Goal: Task Accomplishment & Management: Complete application form

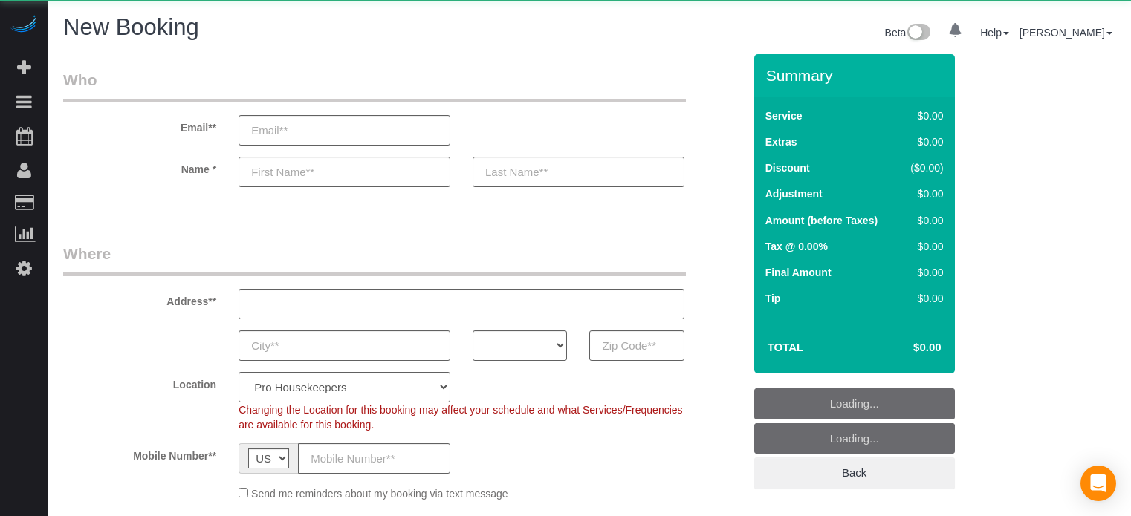
select select "4"
select select "number:9"
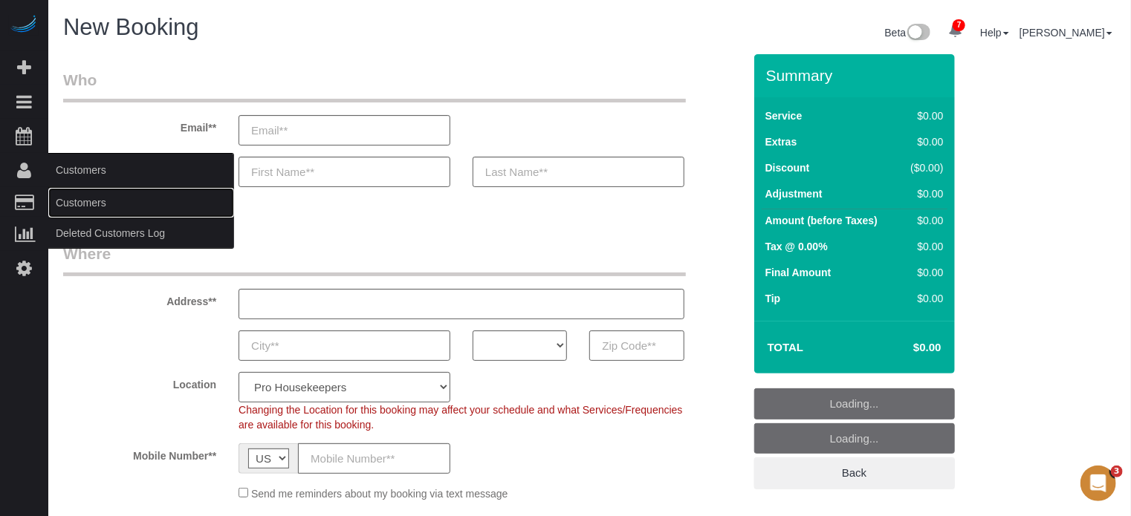
click at [77, 198] on link "Customers" at bounding box center [141, 203] width 186 height 30
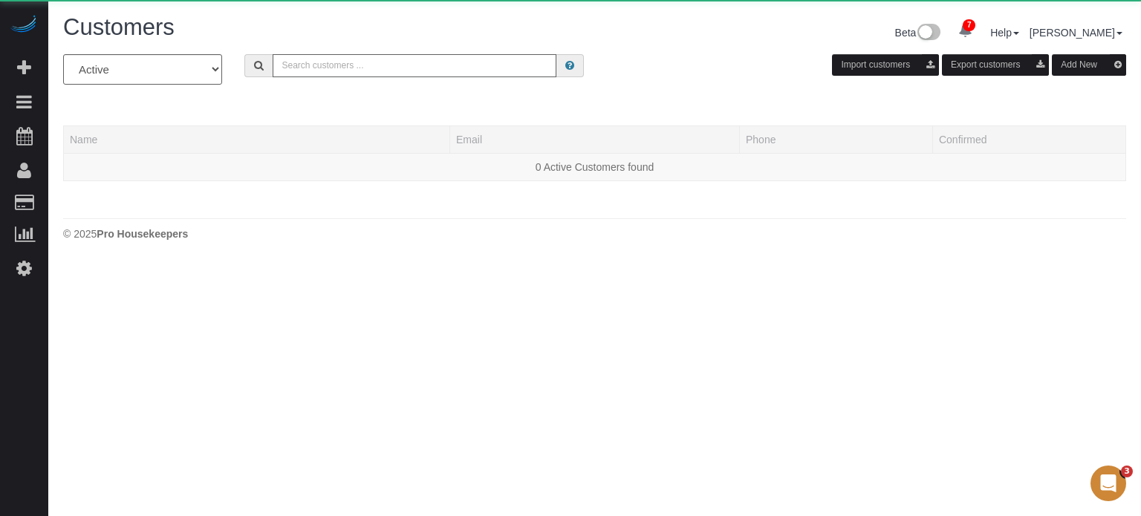
click at [339, 70] on input "text" at bounding box center [415, 65] width 284 height 23
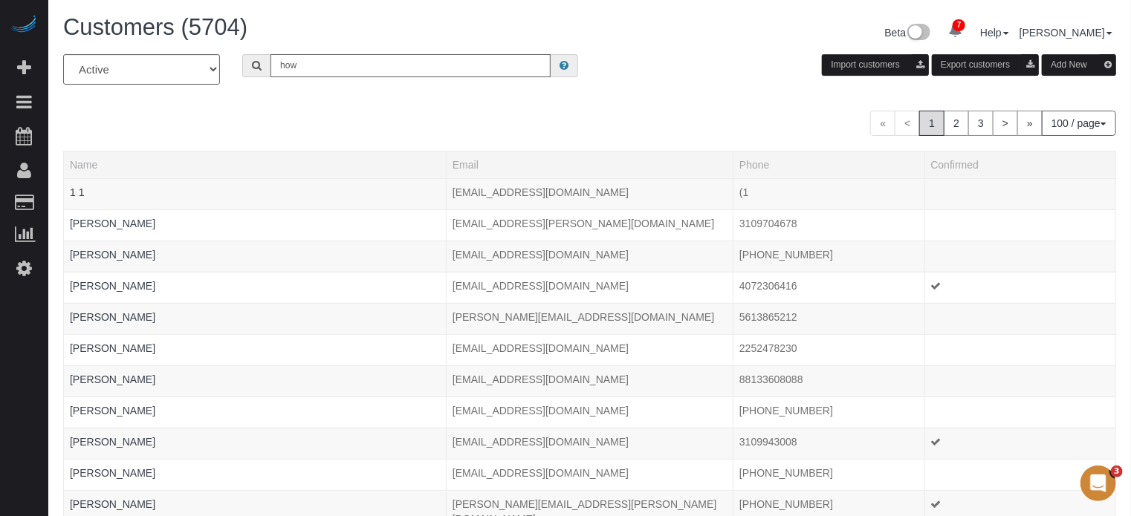
type input "[PERSON_NAME]"
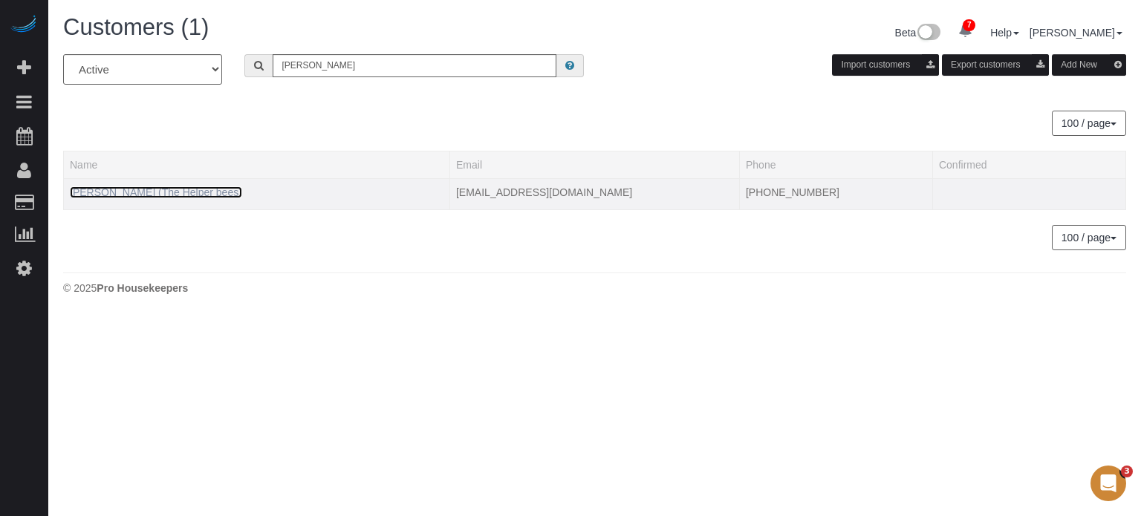
click at [209, 189] on link "[PERSON_NAME] (The Helper bees)" at bounding box center [156, 192] width 172 height 12
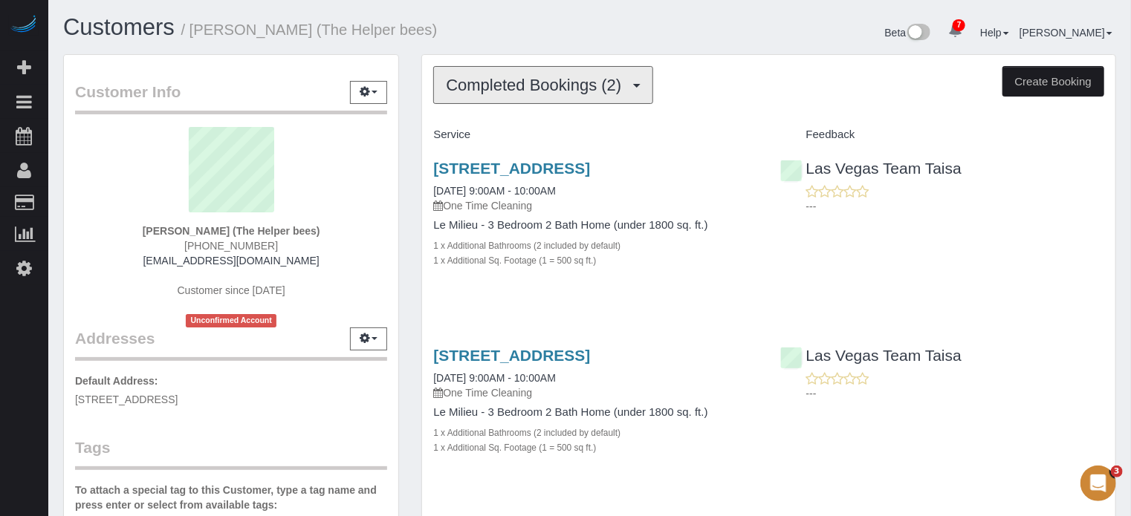
click at [545, 93] on span "Completed Bookings (2)" at bounding box center [537, 85] width 183 height 19
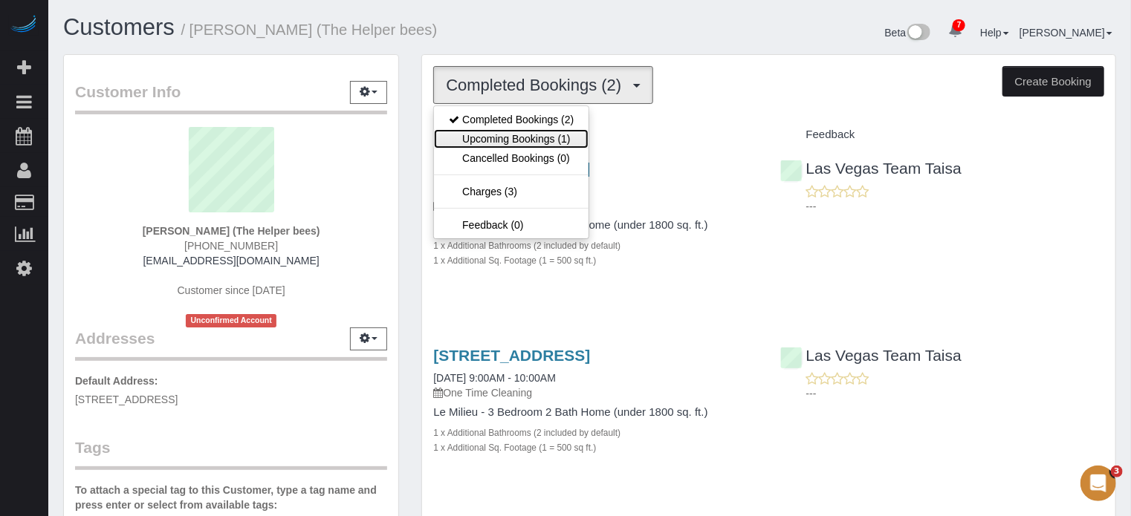
click at [501, 130] on link "Upcoming Bookings (1)" at bounding box center [511, 138] width 155 height 19
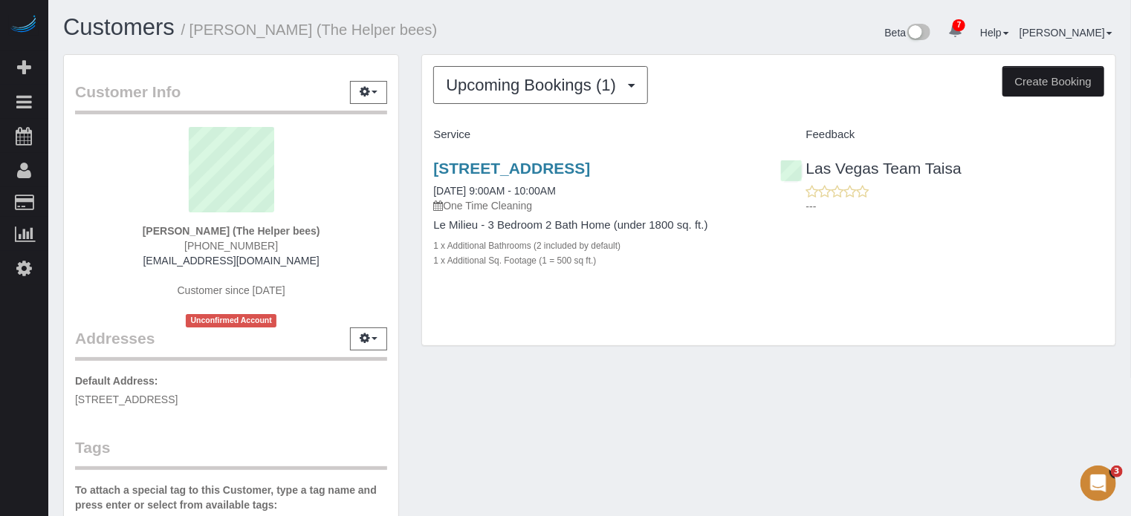
click at [418, 204] on div "Upcoming Bookings (1) Completed Bookings (2) Upcoming Bookings (1) Cancelled Bo…" at bounding box center [768, 208] width 717 height 308
click at [409, 197] on div "Customer Info Edit Contact Info Send Message Email Preferences Special Sales Ta…" at bounding box center [231, 420] width 358 height 733
click at [406, 310] on div "Customer Info Edit Contact Info Send Message Email Preferences Special Sales Ta…" at bounding box center [231, 420] width 358 height 733
click at [403, 165] on div "Customer Info Edit Contact Info Send Message Email Preferences Special Sales Ta…" at bounding box center [231, 420] width 358 height 733
click at [407, 174] on div "Customer Info Edit Contact Info Send Message Email Preferences Special Sales Ta…" at bounding box center [231, 420] width 358 height 733
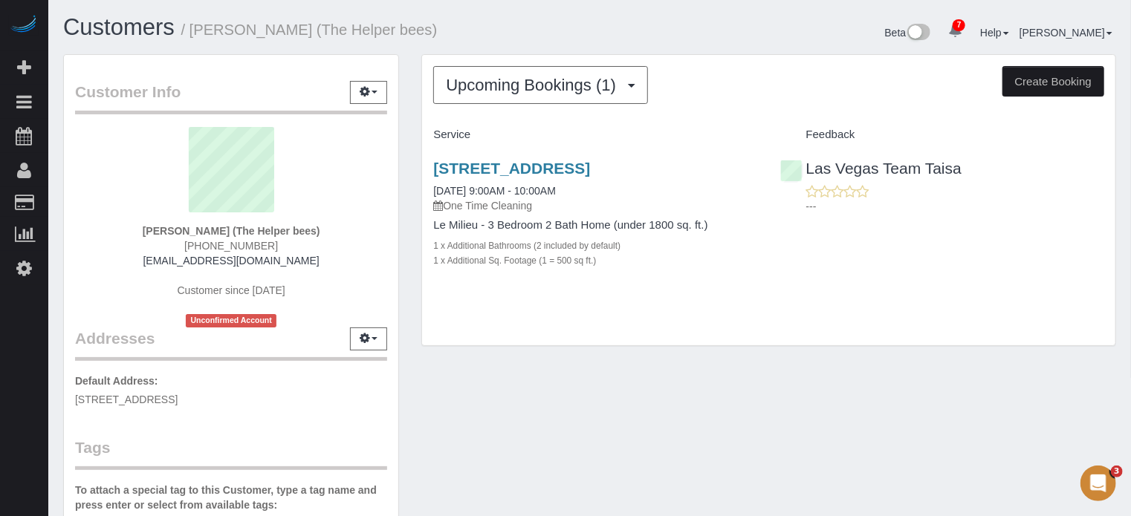
click at [514, 330] on div "Upcoming Bookings (1) Completed Bookings (2) Upcoming Bookings (1) Cancelled Bo…" at bounding box center [768, 200] width 693 height 291
click at [517, 367] on div "Customer Info Edit Contact Info Send Message Email Preferences Special Sales Ta…" at bounding box center [589, 420] width 1075 height 733
click at [511, 323] on div "Upcoming Bookings (1) Completed Bookings (2) Upcoming Bookings (1) Cancelled Bo…" at bounding box center [768, 200] width 693 height 291
click at [520, 365] on div "Customer Info Edit Contact Info Send Message Email Preferences Special Sales Ta…" at bounding box center [589, 420] width 1075 height 733
click at [517, 298] on div "Upcoming Bookings (1) Completed Bookings (2) Upcoming Bookings (1) Cancelled Bo…" at bounding box center [768, 200] width 693 height 291
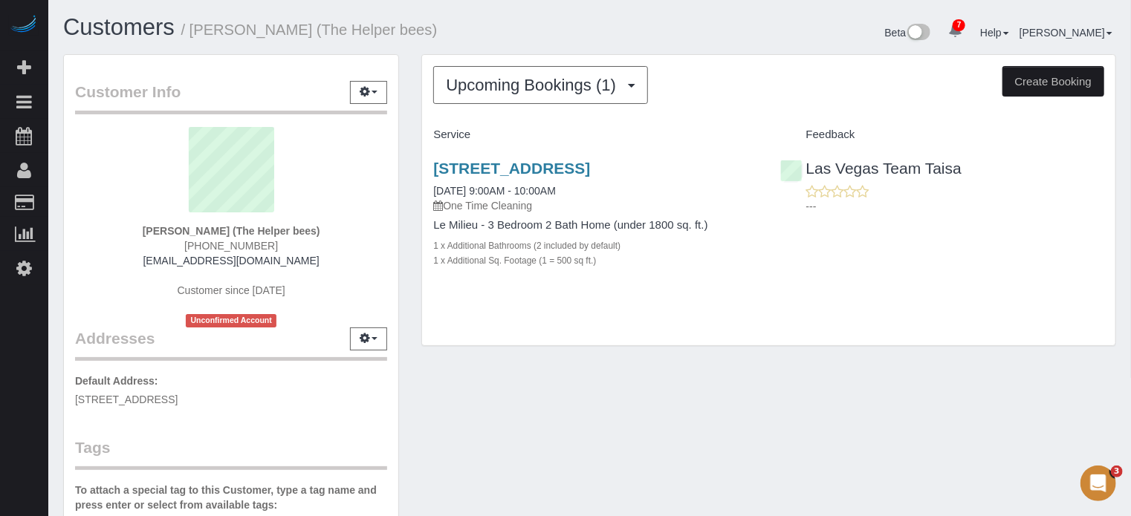
click at [544, 350] on div "Upcoming Bookings (1) Completed Bookings (2) Upcoming Bookings (1) Cancelled Bo…" at bounding box center [768, 208] width 717 height 308
click at [1112, 417] on div "Customer Info Edit Contact Info Send Message Email Preferences Special Sales Ta…" at bounding box center [589, 420] width 1075 height 733
click at [411, 305] on div "Upcoming Bookings (1) Completed Bookings (2) Upcoming Bookings (1) Cancelled Bo…" at bounding box center [768, 208] width 717 height 308
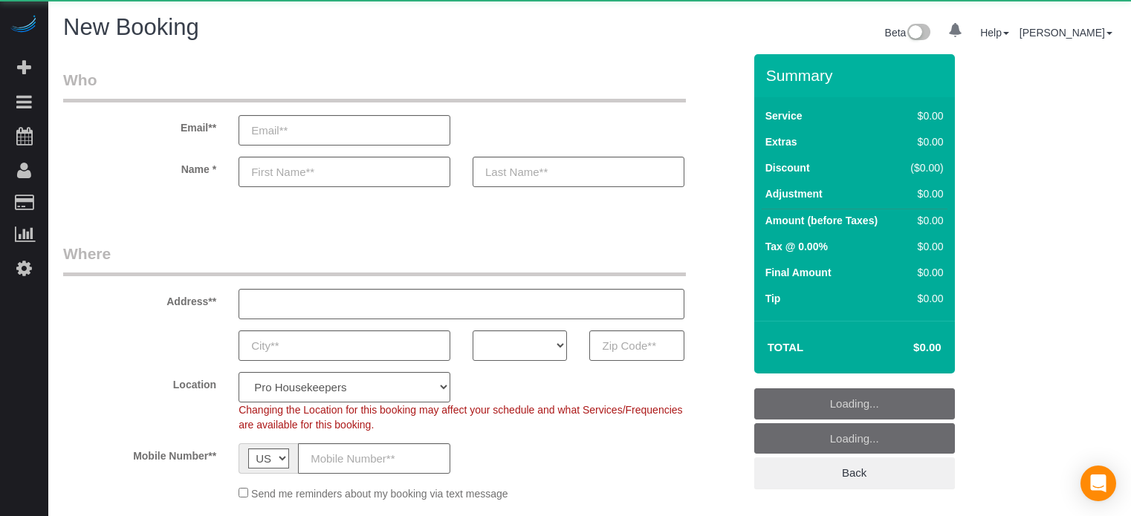
select select "4"
select select "number:9"
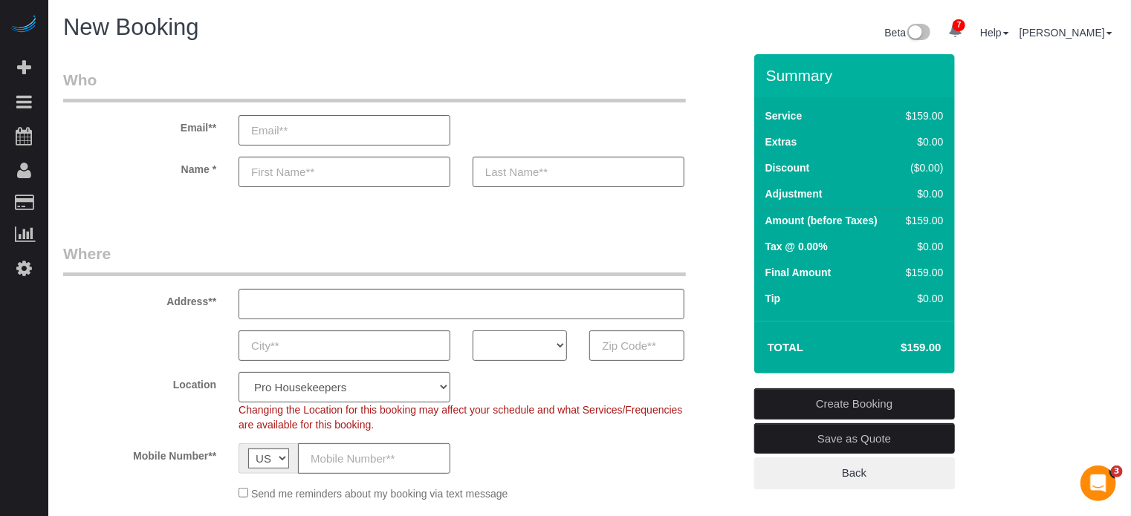
click at [533, 350] on select "AK AL AR AZ CA CO CT DC DE [GEOGRAPHIC_DATA] [GEOGRAPHIC_DATA] HI IA ID IL IN K…" at bounding box center [520, 346] width 94 height 30
select select "AZ"
click at [473, 331] on select "AK AL AR AZ CA CO CT DC DE [GEOGRAPHIC_DATA] [GEOGRAPHIC_DATA] HI IA ID IL IN K…" at bounding box center [520, 346] width 94 height 30
click at [637, 341] on input "text" at bounding box center [636, 346] width 94 height 30
paste input "85338"
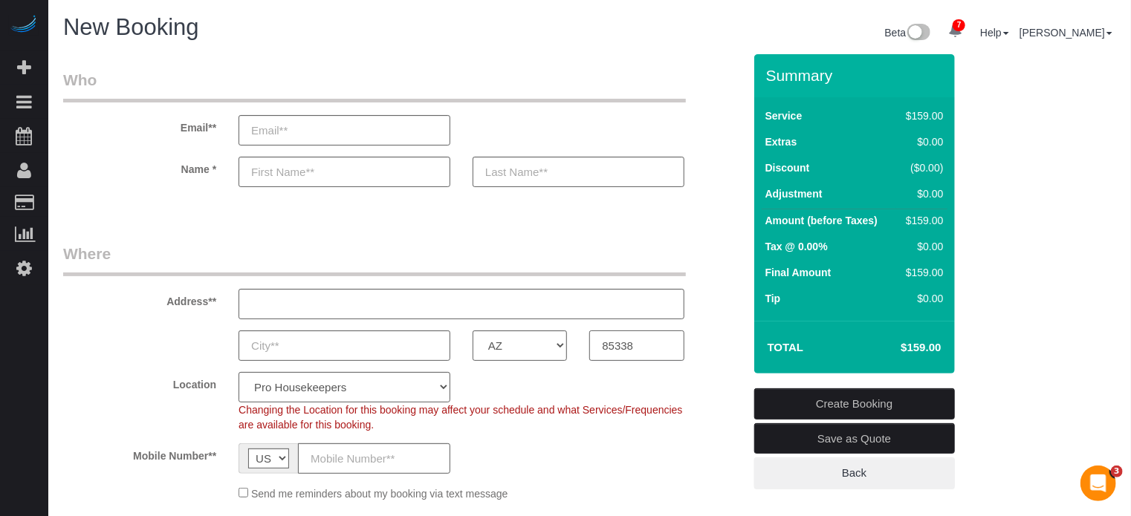
type input "85338"
click at [398, 383] on select "Pro Housekeepers [GEOGRAPHIC_DATA] [GEOGRAPHIC_DATA] [GEOGRAPHIC_DATA] [GEOGRAP…" at bounding box center [345, 387] width 212 height 30
select select "21"
click at [239, 372] on select "Pro Housekeepers Atlanta Austin Boston Chicago Cincinnati Clearwater Denver Ft …" at bounding box center [345, 387] width 212 height 30
select select "object:1287"
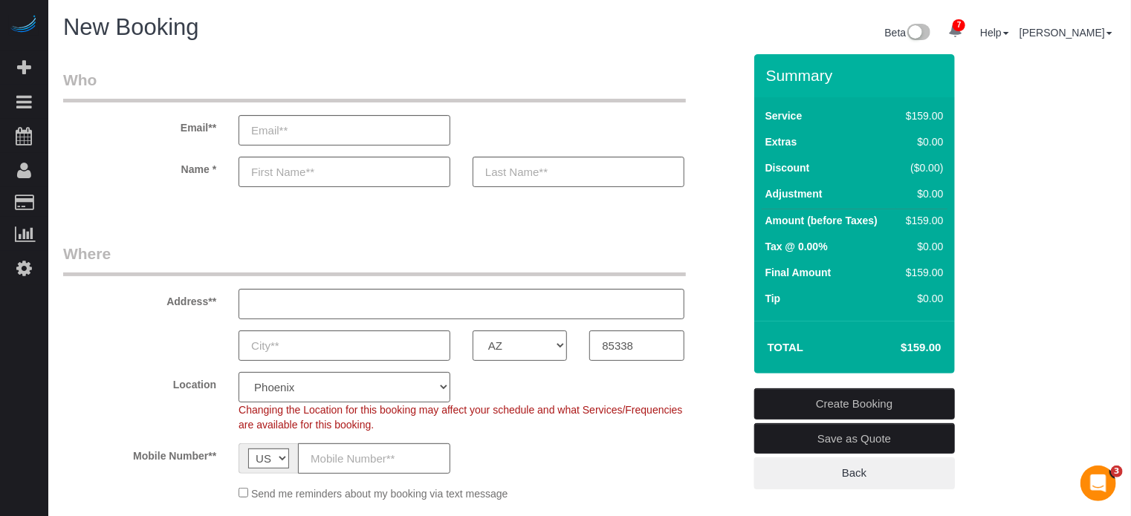
click at [140, 351] on div "AK AL AR AZ CA CO CT DC DE FL GA HI IA ID IL IN KS KY LA MA MD ME MI MN MO MS M…" at bounding box center [403, 346] width 702 height 30
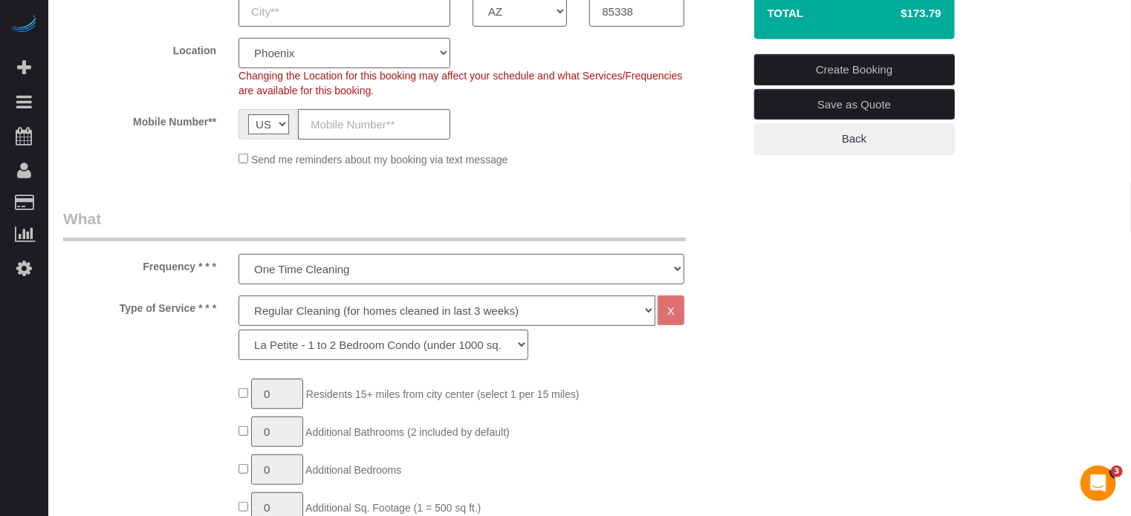
scroll to position [372, 0]
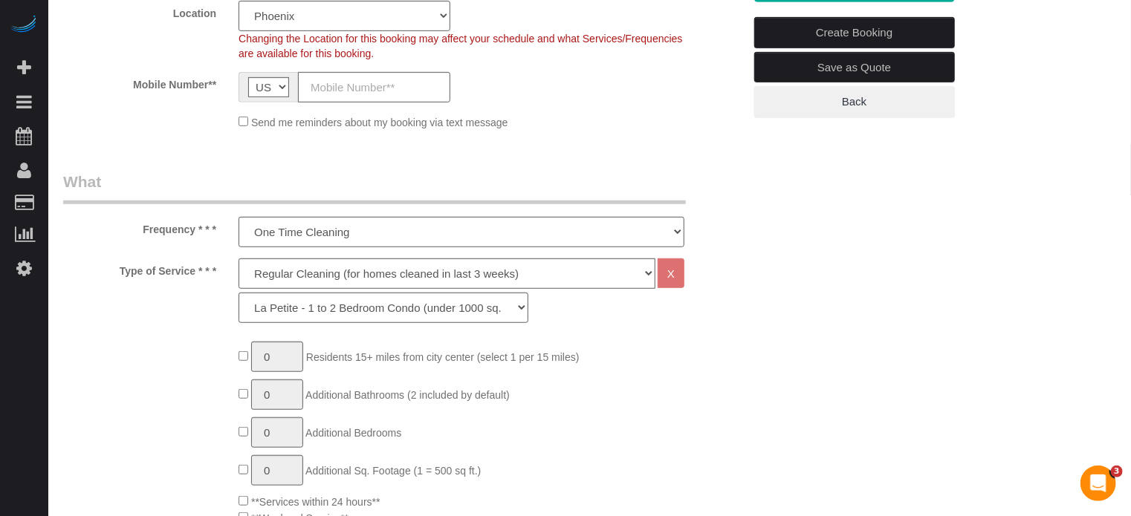
click at [249, 353] on span "0 Residents 15+ miles from city center (select 1 per 15 miles)" at bounding box center [409, 357] width 340 height 12
type input "1"
click at [278, 357] on input "1" at bounding box center [277, 357] width 52 height 30
type input "2"
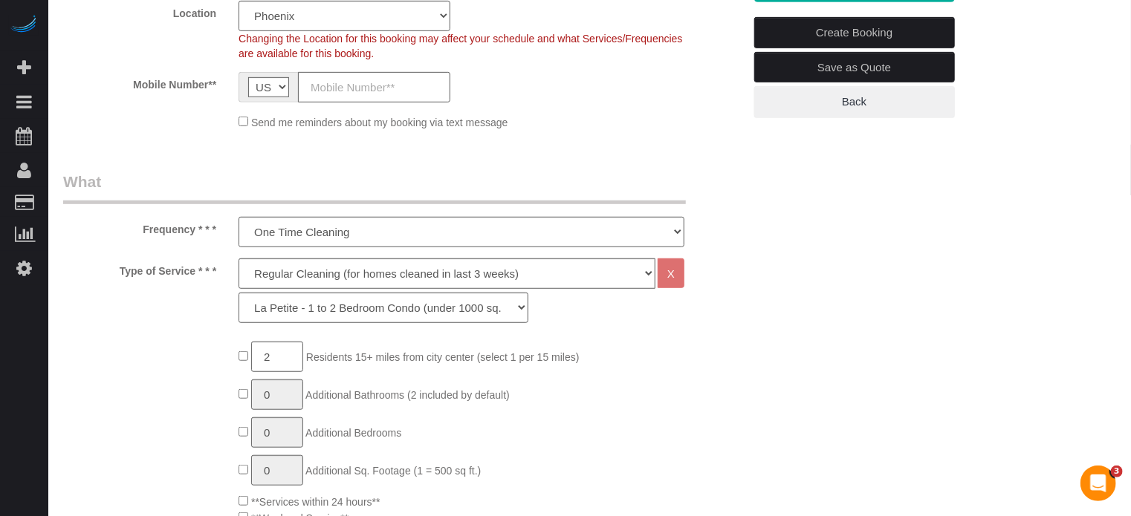
click at [282, 311] on select "La Petite - 1 to 2 Bedroom Condo (under 1000 sq. ft.) La Petite II - 2 Bedroom …" at bounding box center [384, 308] width 290 height 30
select select "89"
click at [239, 293] on select "La Petite - 1 to 2 Bedroom Condo (under 1000 sq. ft.) La Petite II - 2 Bedroom …" at bounding box center [384, 308] width 290 height 30
type input "1"
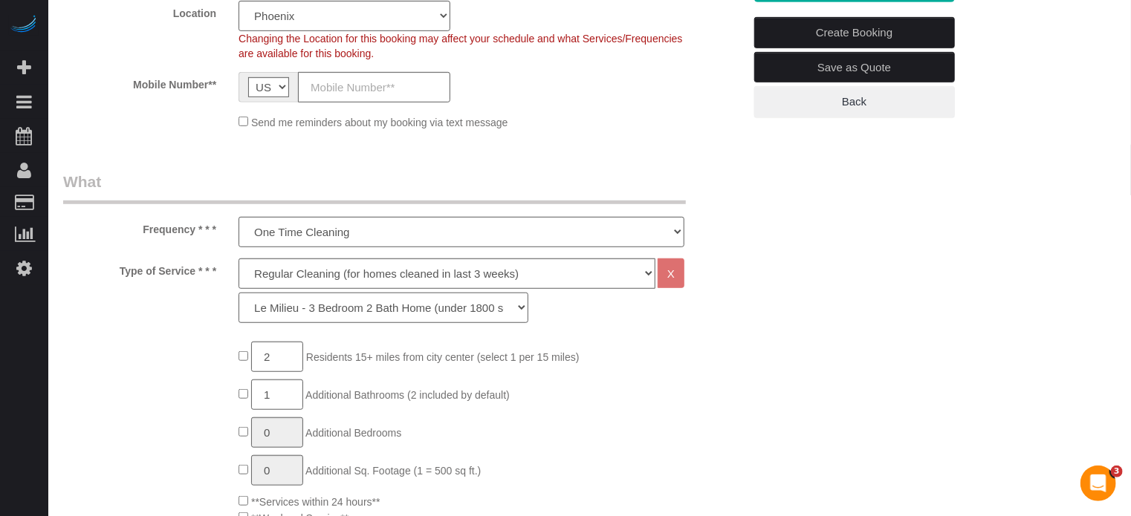
click at [350, 308] on select "La Petite - 1 to 2 Bedroom Condo (under 1000 sq. ft.) La Petite II - 2 Bedroom …" at bounding box center [384, 308] width 290 height 30
click at [239, 293] on select "La Petite - 1 to 2 Bedroom Condo (under 1000 sq. ft.) La Petite II - 2 Bedroom …" at bounding box center [384, 308] width 290 height 30
type input "1"
click at [275, 469] on input "1" at bounding box center [277, 470] width 52 height 30
type input "2"
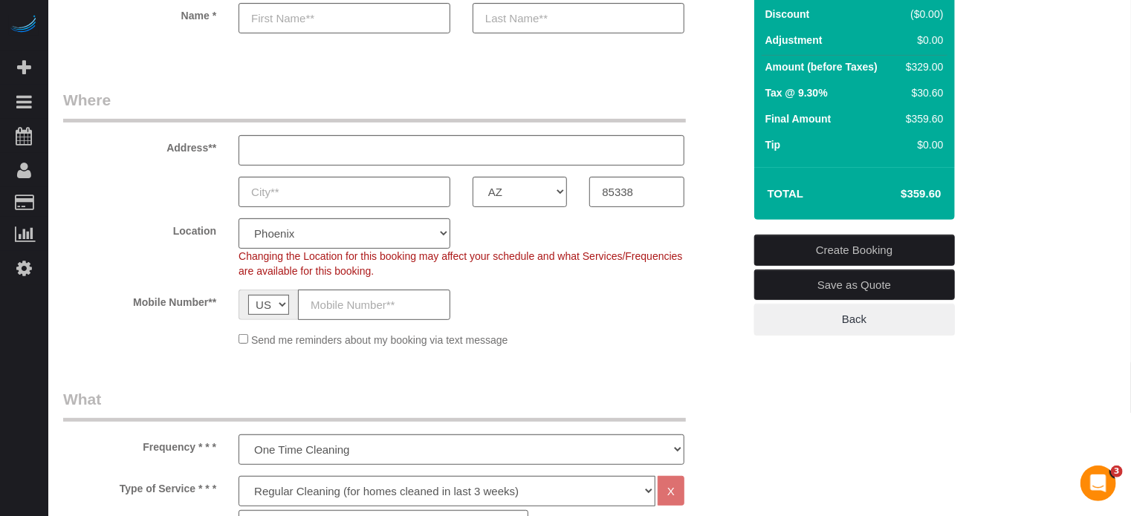
scroll to position [149, 0]
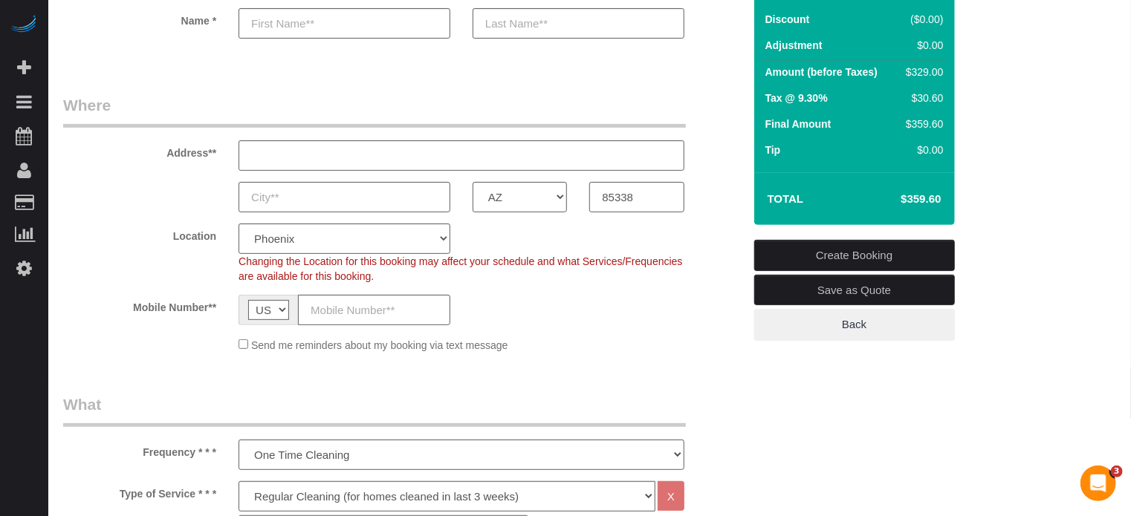
click at [713, 198] on div "AK AL AR AZ CA CO CT DC DE FL GA HI IA ID IL IN KS KY LA MA MD ME MI MN MO MS M…" at bounding box center [403, 197] width 702 height 30
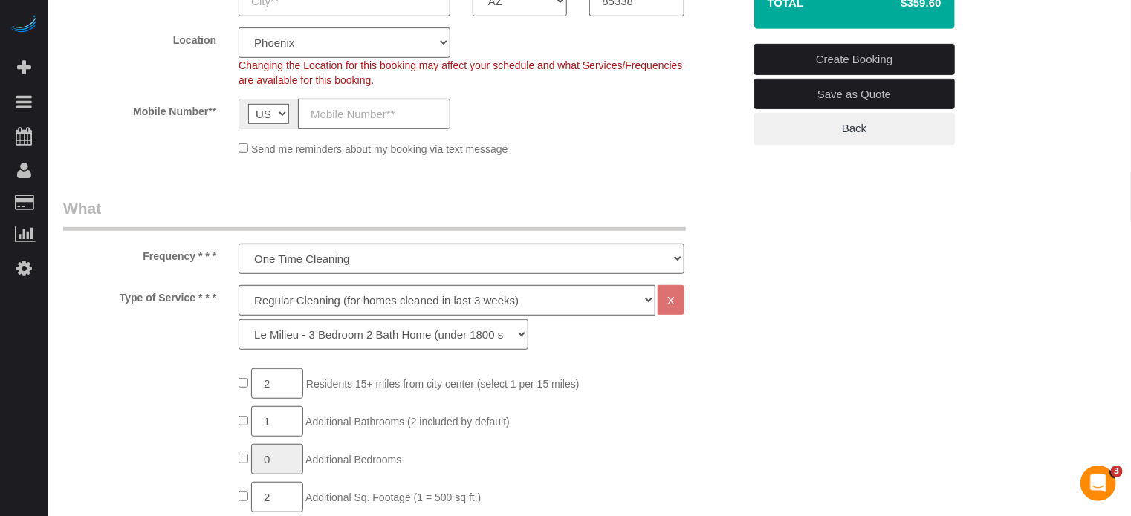
scroll to position [372, 0]
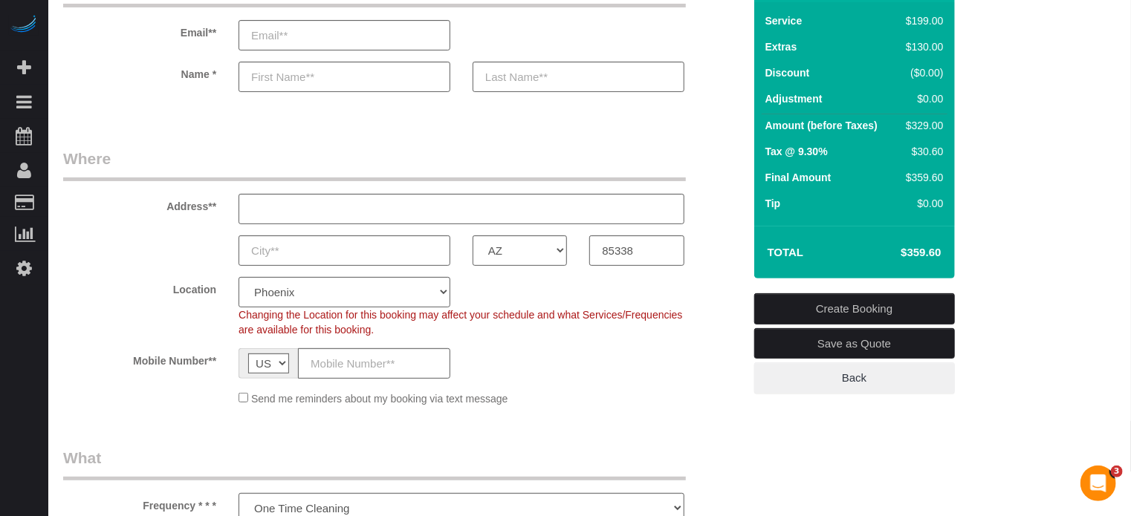
scroll to position [0, 0]
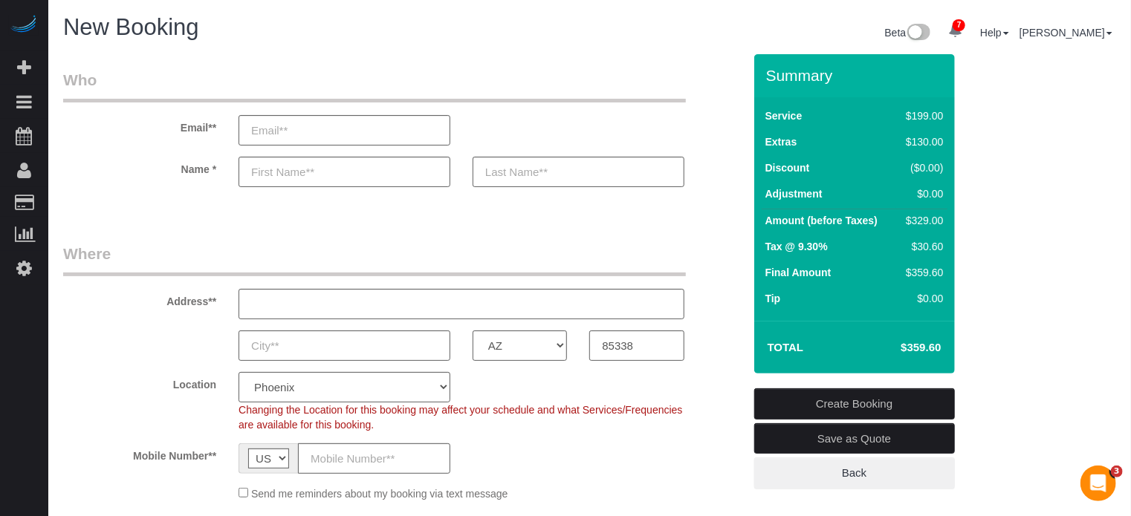
drag, startPoint x: 767, startPoint y: 74, endPoint x: 941, endPoint y: 342, distance: 319.0
click at [941, 342] on div "Summary Service $199.00 Extras $130.00 Discount ($0.00) Adjustment $0.00 Amount…" at bounding box center [854, 213] width 201 height 319
click at [941, 342] on h4 "$359.60" at bounding box center [898, 348] width 85 height 13
drag, startPoint x: 941, startPoint y: 353, endPoint x: 765, endPoint y: 80, distance: 325.6
click at [765, 82] on div "Summary Service $199.00 Extras $130.00 Discount ($0.00) Adjustment $0.00 Amount…" at bounding box center [854, 213] width 201 height 319
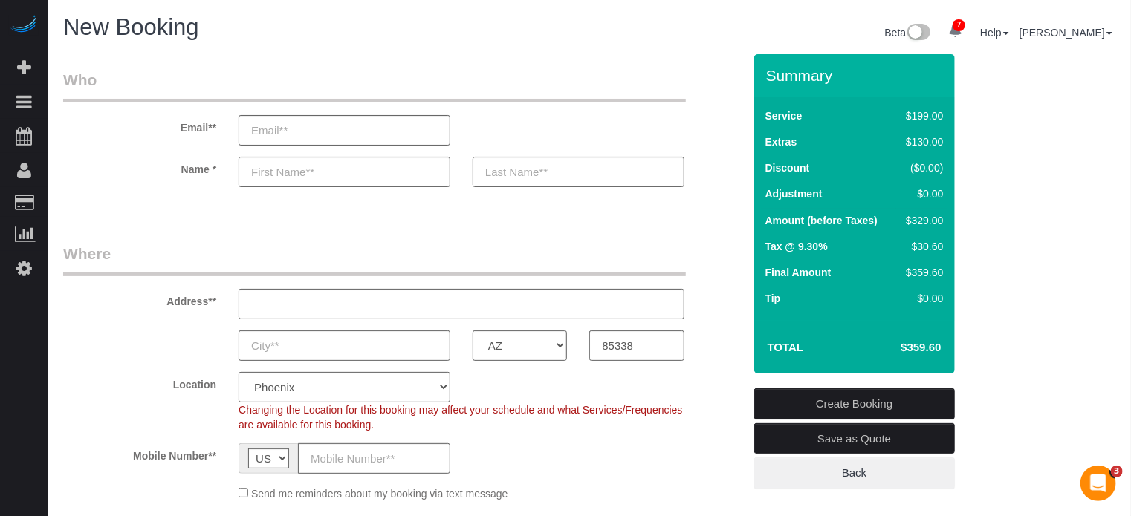
click at [765, 78] on div "Summary" at bounding box center [854, 82] width 201 height 31
click at [104, 189] on sui-booking-customer "Email** Name *" at bounding box center [403, 135] width 680 height 133
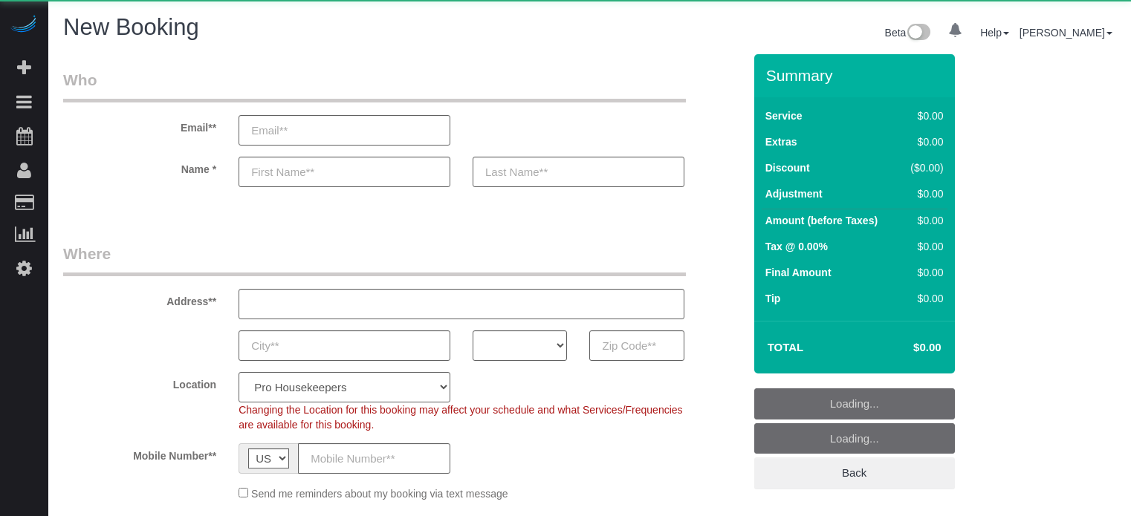
select select "number:9"
select select "object:1149"
select select "4"
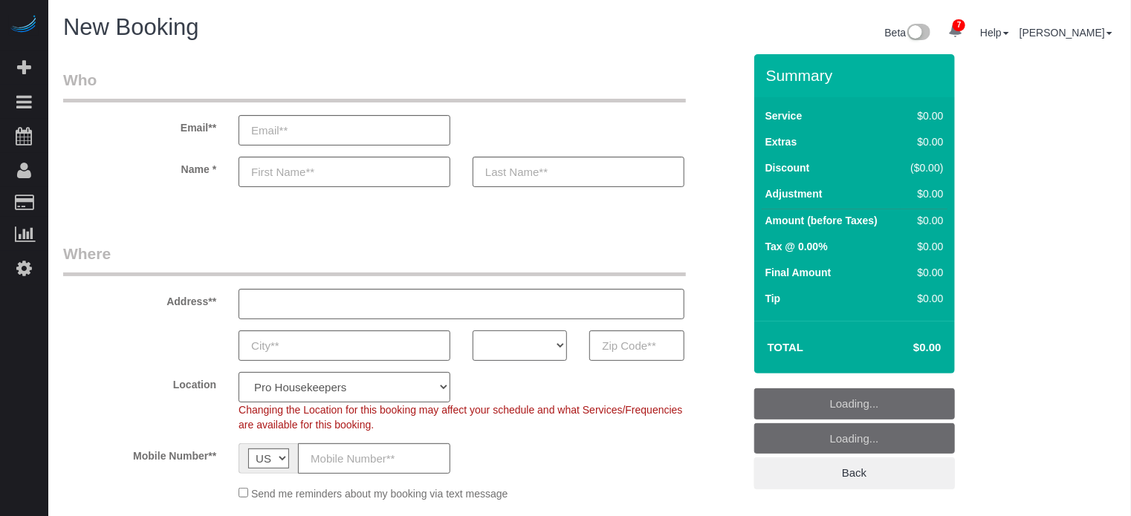
click at [520, 345] on select "AK AL AR AZ CA CO CT DC DE [GEOGRAPHIC_DATA] [GEOGRAPHIC_DATA] HI IA ID IL IN K…" at bounding box center [520, 346] width 94 height 30
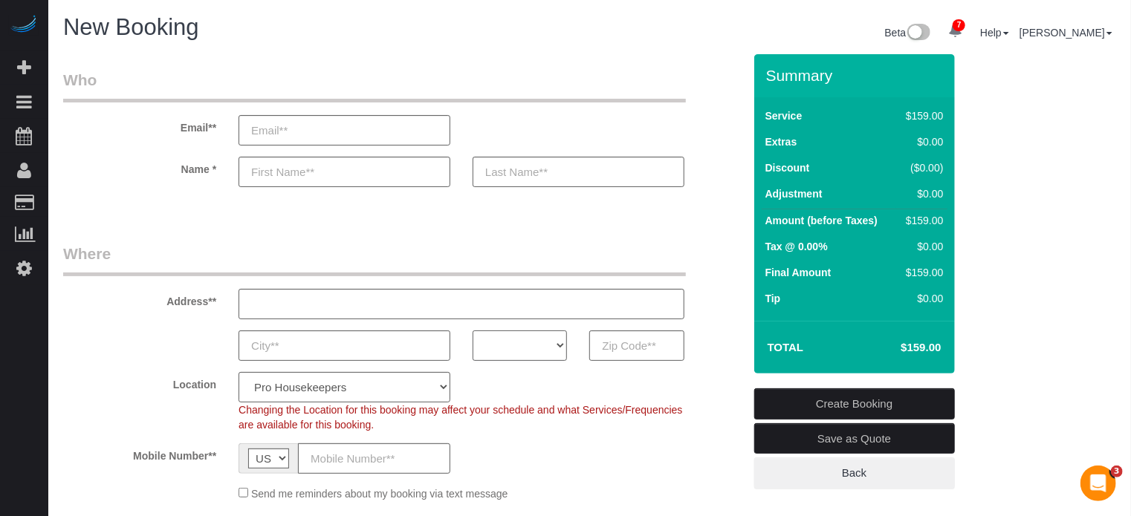
select select "CA"
click at [473, 331] on select "AK AL AR AZ CA CO CT DC DE [GEOGRAPHIC_DATA] [GEOGRAPHIC_DATA] HI IA ID IL IN K…" at bounding box center [520, 346] width 94 height 30
click at [333, 380] on select "Pro Housekeepers [GEOGRAPHIC_DATA] [GEOGRAPHIC_DATA] [GEOGRAPHIC_DATA] [GEOGRAP…" at bounding box center [345, 387] width 212 height 30
select select "22"
click at [239, 372] on select "Pro Housekeepers [GEOGRAPHIC_DATA] [GEOGRAPHIC_DATA] [GEOGRAPHIC_DATA] [GEOGRAP…" at bounding box center [345, 387] width 212 height 30
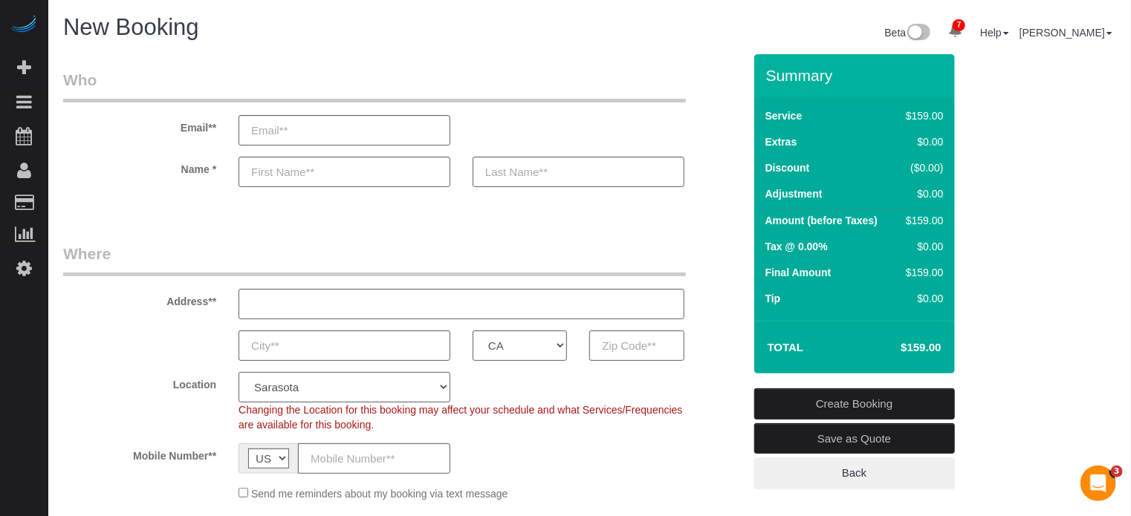
select select "object:1287"
click at [311, 380] on select "Pro Housekeepers [GEOGRAPHIC_DATA] [GEOGRAPHIC_DATA] [GEOGRAPHIC_DATA] [GEOGRAP…" at bounding box center [345, 387] width 212 height 30
select select "5"
click at [239, 372] on select "Pro Housekeepers [GEOGRAPHIC_DATA] [GEOGRAPHIC_DATA] [GEOGRAPHIC_DATA] [GEOGRAP…" at bounding box center [345, 387] width 212 height 30
click at [160, 360] on fieldset "Where Address** AK AL AR AZ CA CO CT DC DE [GEOGRAPHIC_DATA] [GEOGRAPHIC_DATA] …" at bounding box center [403, 378] width 680 height 270
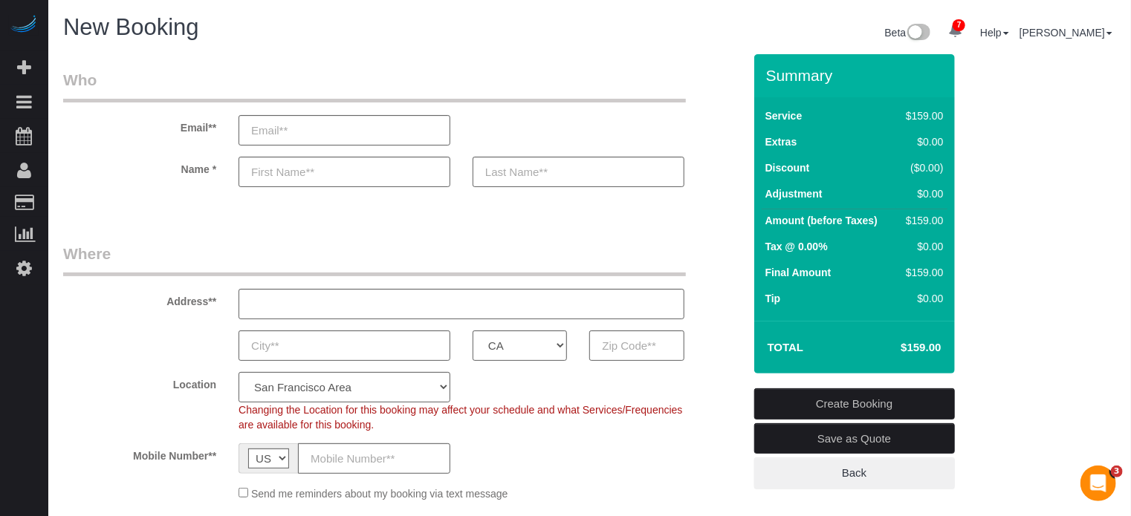
select select "object:1309"
select select "204"
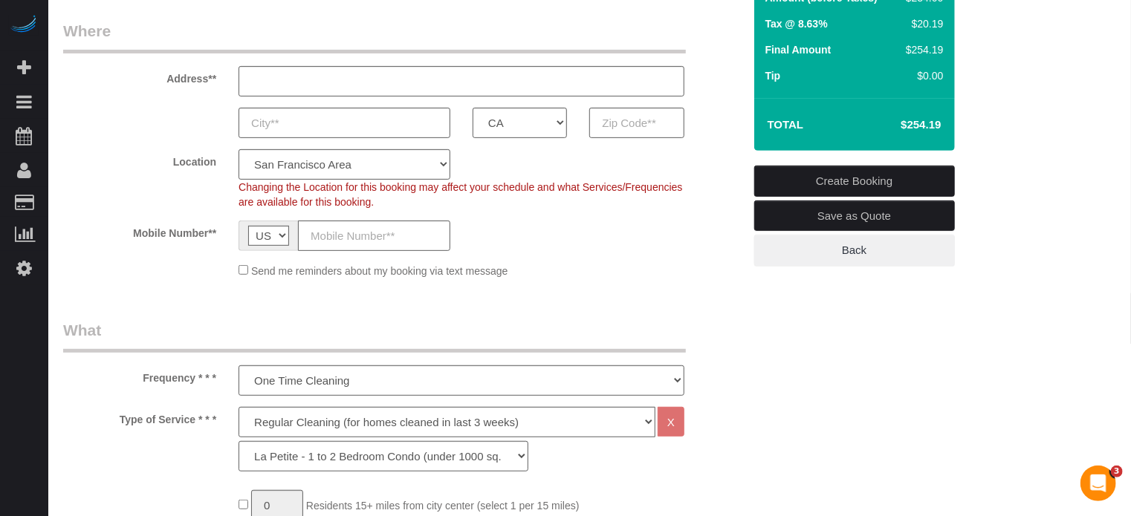
scroll to position [372, 0]
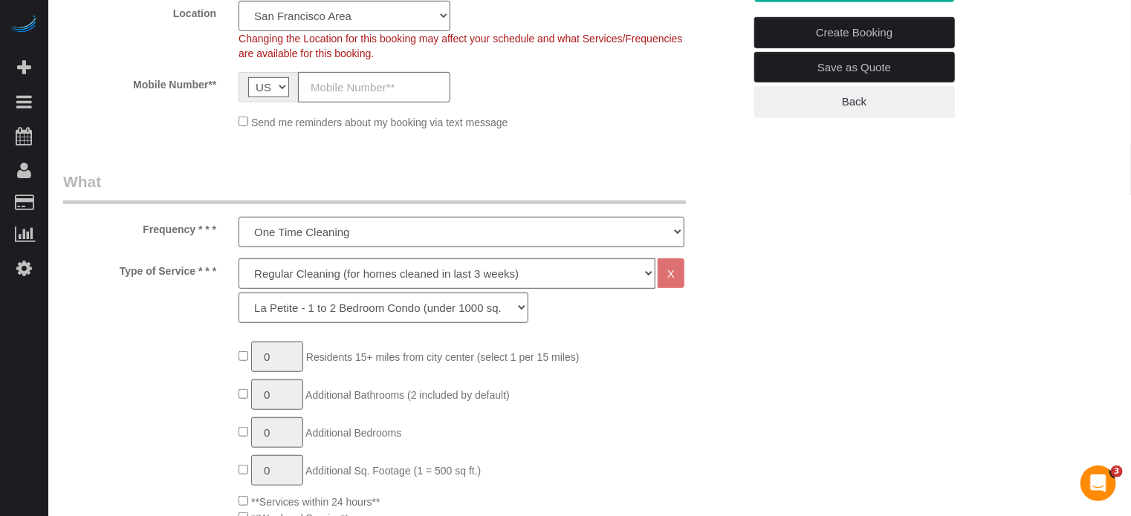
click at [285, 236] on select "One Time Cleaning Weekly Cleaning (20%) - 20.00% (0% for the First Booking) Eve…" at bounding box center [462, 232] width 446 height 30
select select "object:1311"
click at [239, 217] on select "One Time Cleaning Weekly Cleaning (20%) - 20.00% (0% for the First Booking) Eve…" at bounding box center [462, 232] width 446 height 30
click at [299, 303] on select "La Petite - 1 to 2 Bedroom Condo (under 1000 sq. ft.) La Petite II - 2 Bedroom …" at bounding box center [384, 308] width 290 height 30
select select "209"
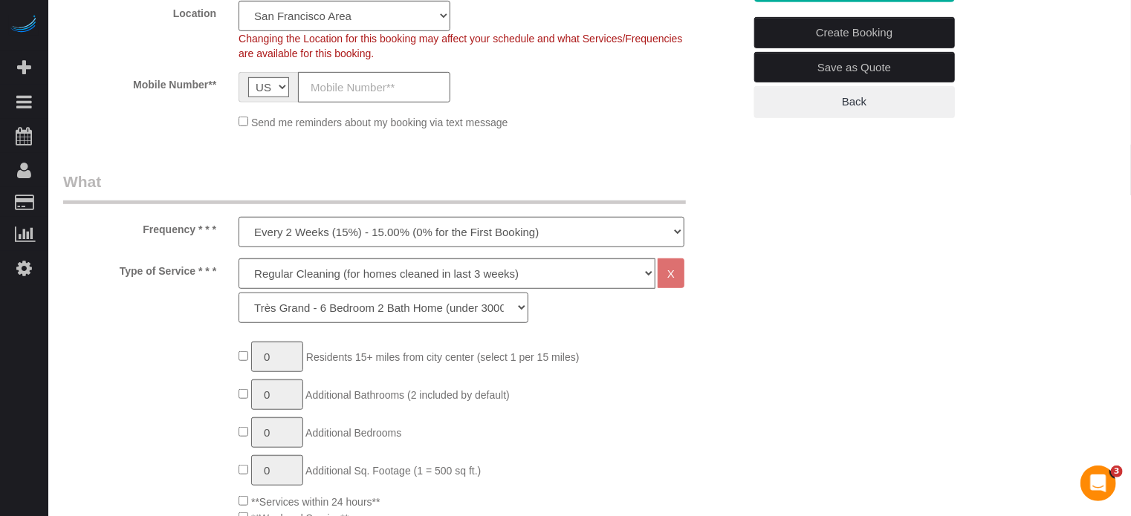
click at [239, 293] on select "La Petite - 1 to 2 Bedroom Condo (under 1000 sq. ft.) La Petite II - 2 Bedroom …" at bounding box center [384, 308] width 290 height 30
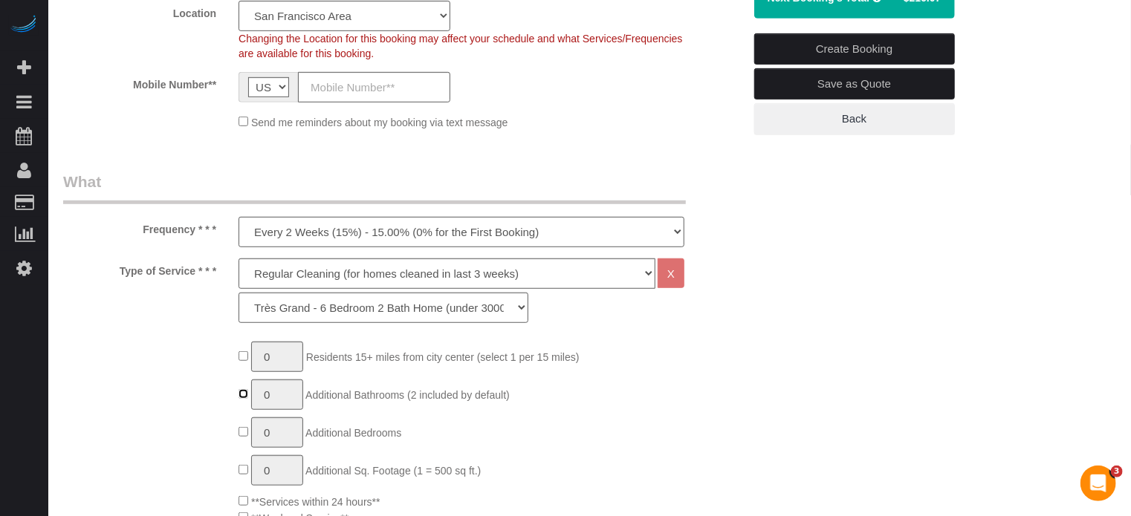
type input "1"
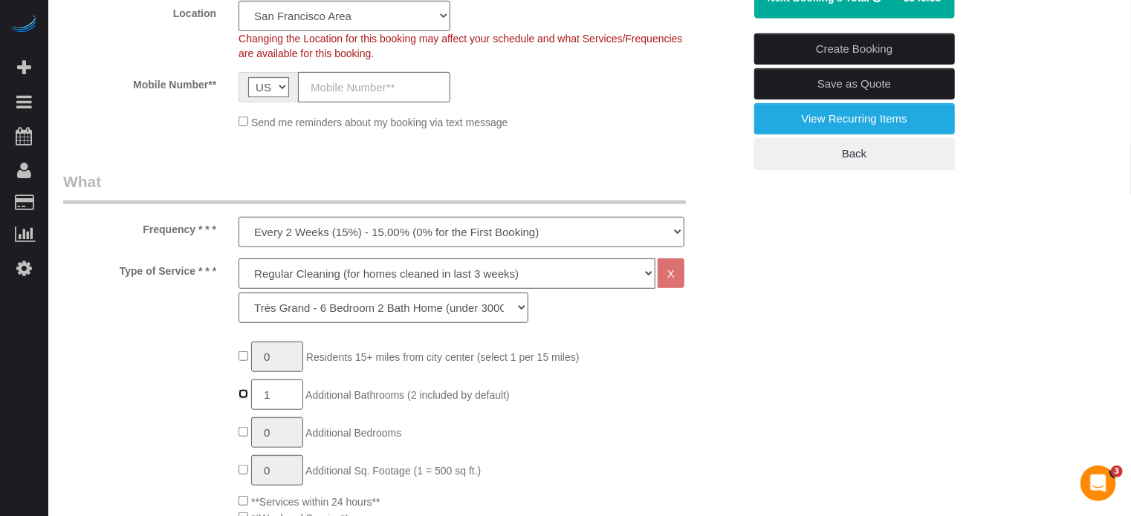
scroll to position [223, 0]
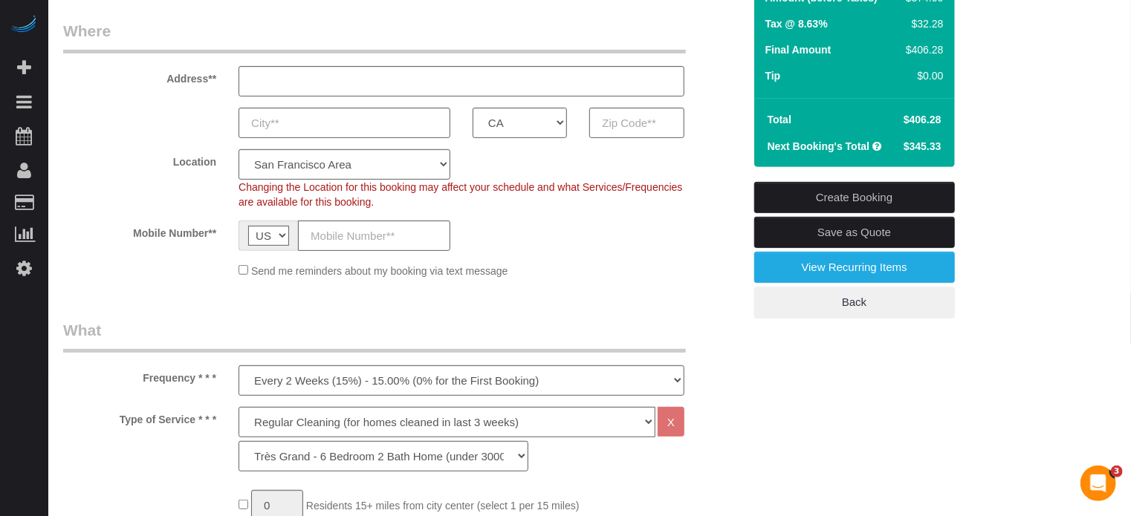
click at [910, 148] on span "$345.33" at bounding box center [923, 146] width 38 height 12
copy div "$345.33 Create Booking Save as Quote View Recurring Items Back"
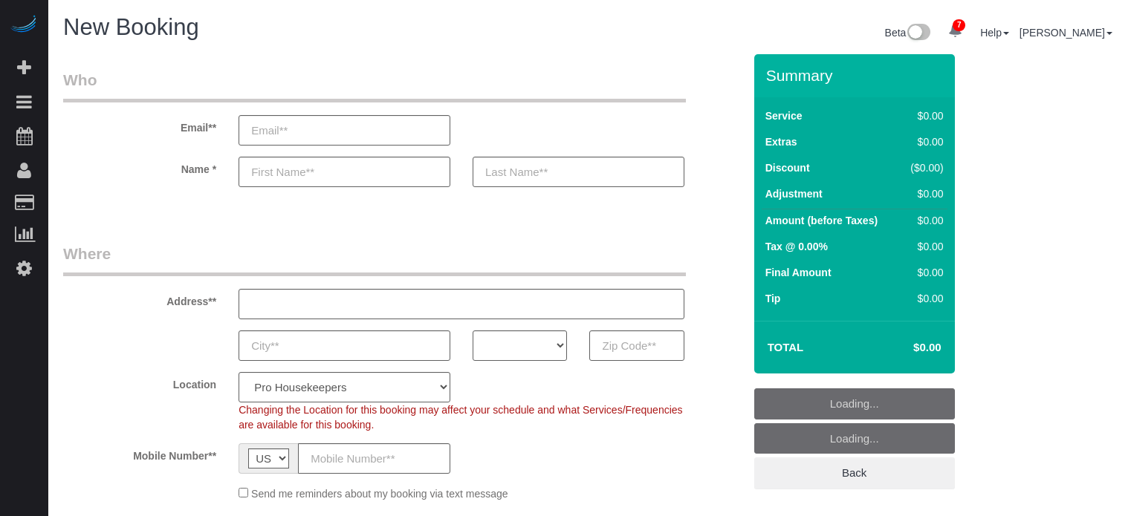
select select "4"
select select "number:9"
